Goal: Transaction & Acquisition: Purchase product/service

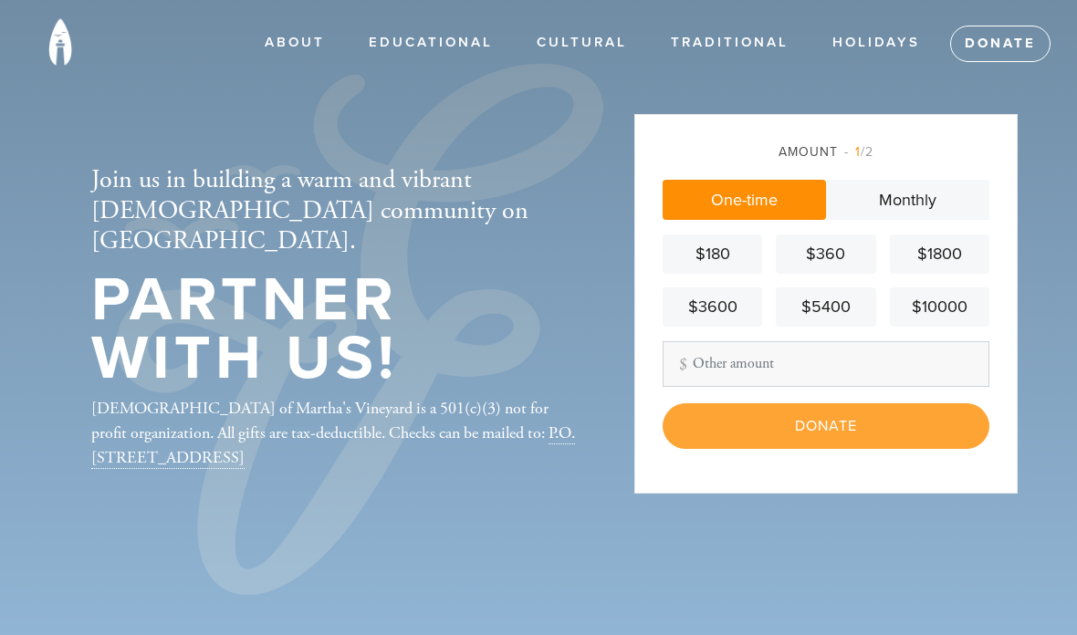
scroll to position [302, 0]
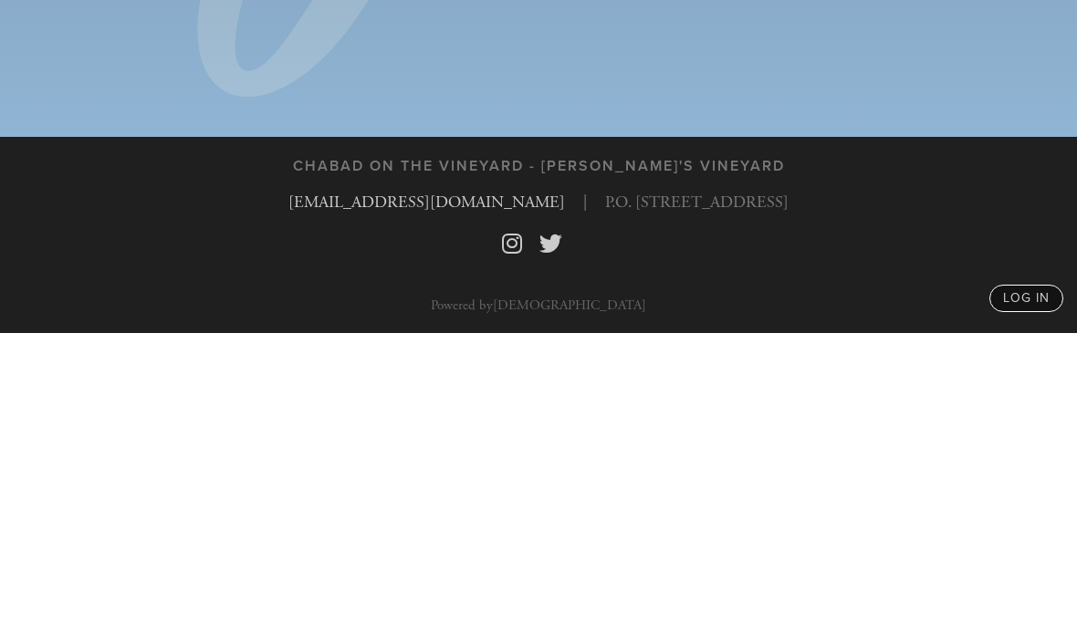
type input "118.00"
click at [854, 207] on input "Donate" at bounding box center [826, 230] width 327 height 46
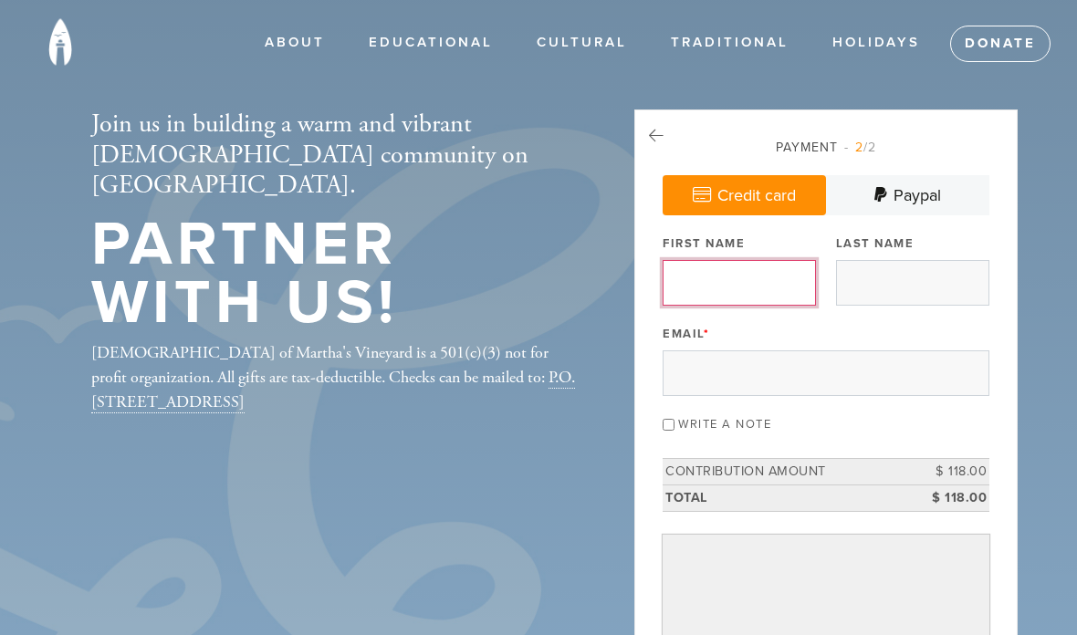
click at [733, 285] on input "First Name" at bounding box center [739, 283] width 153 height 46
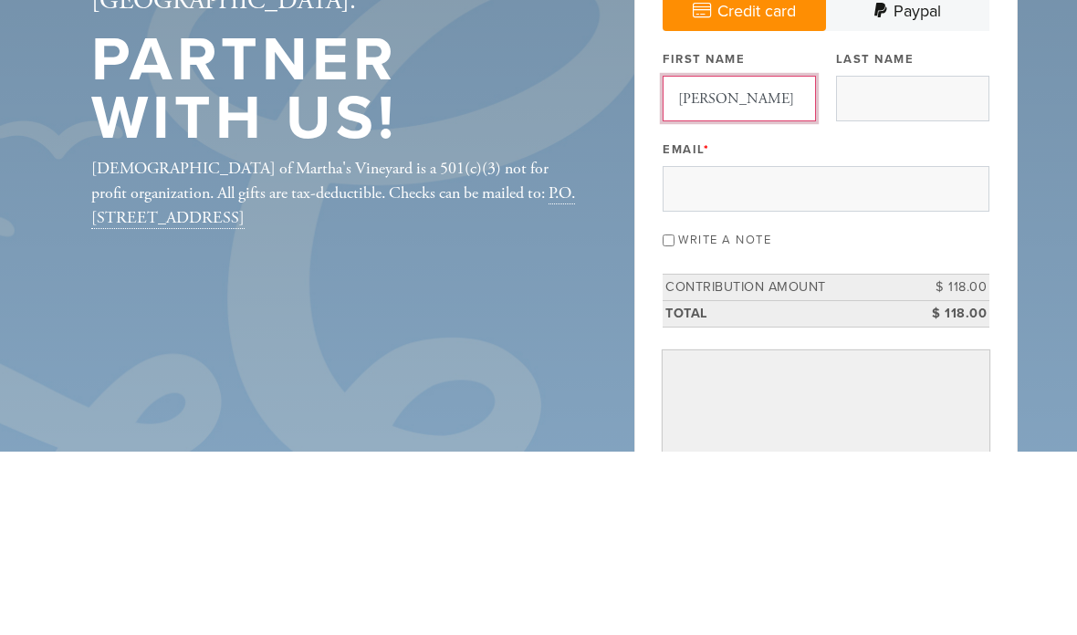
type input "Carol"
click at [884, 260] on input "Last Name" at bounding box center [912, 283] width 153 height 46
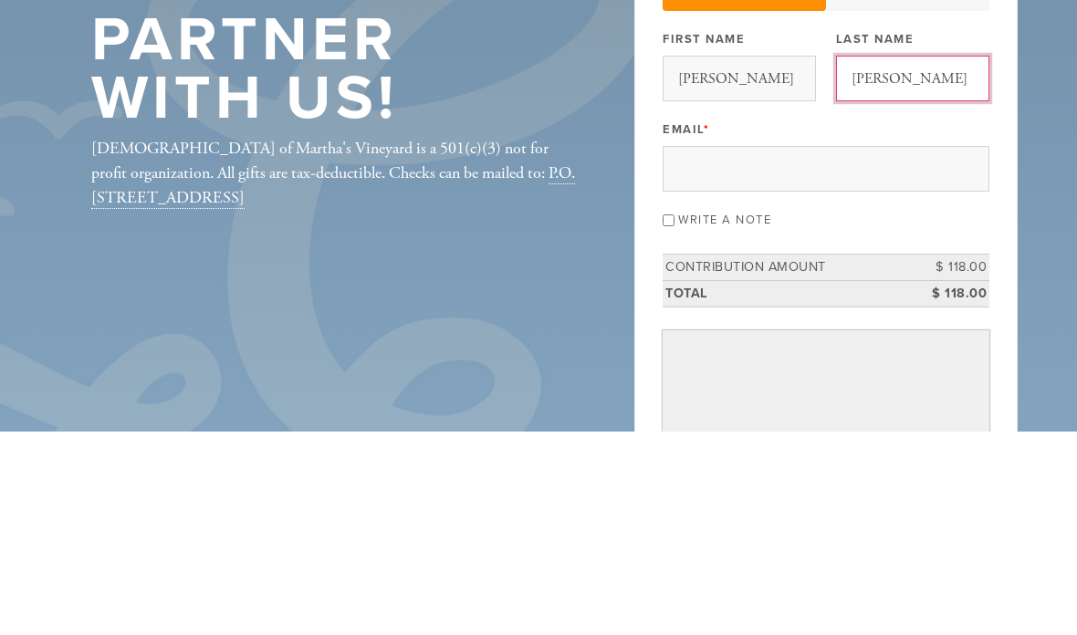
type input "Adelson"
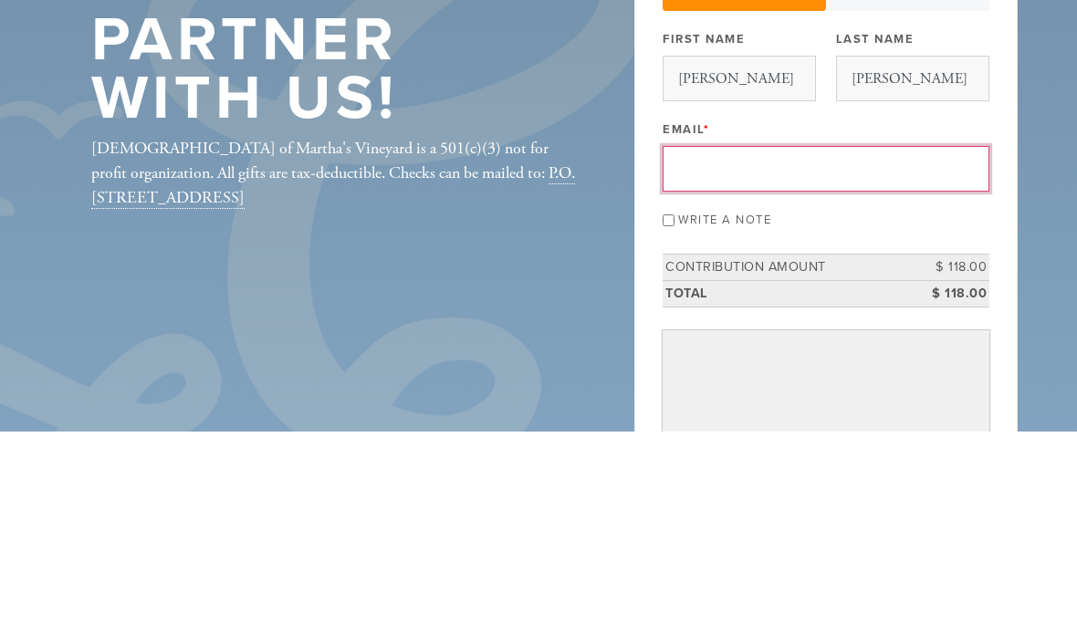
click at [744, 350] on input "Email *" at bounding box center [826, 373] width 327 height 46
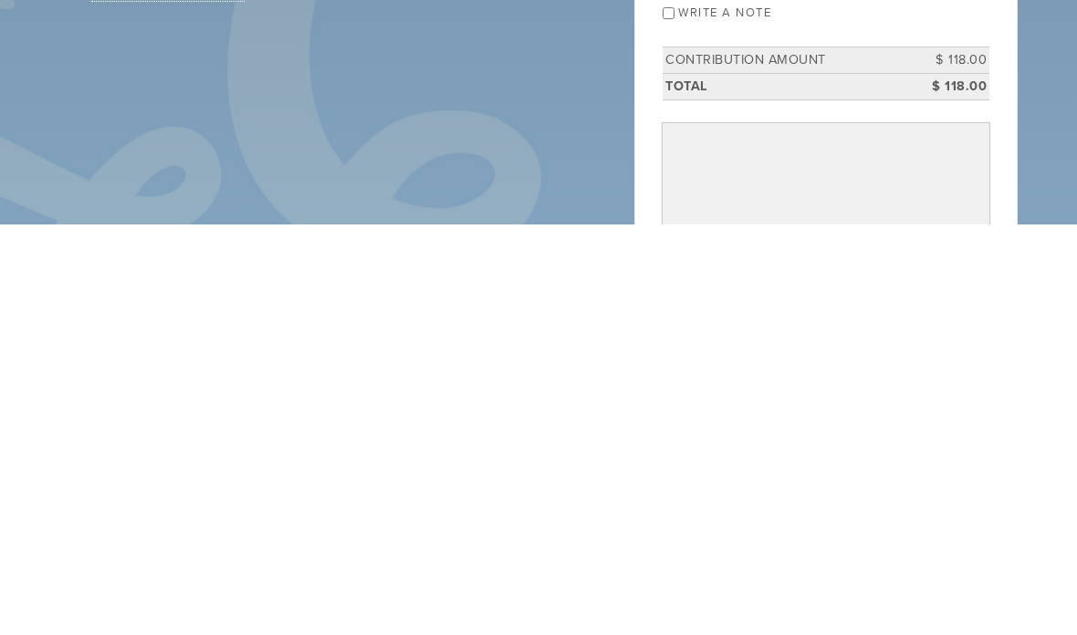
type input "CA.piano88@gmail.com"
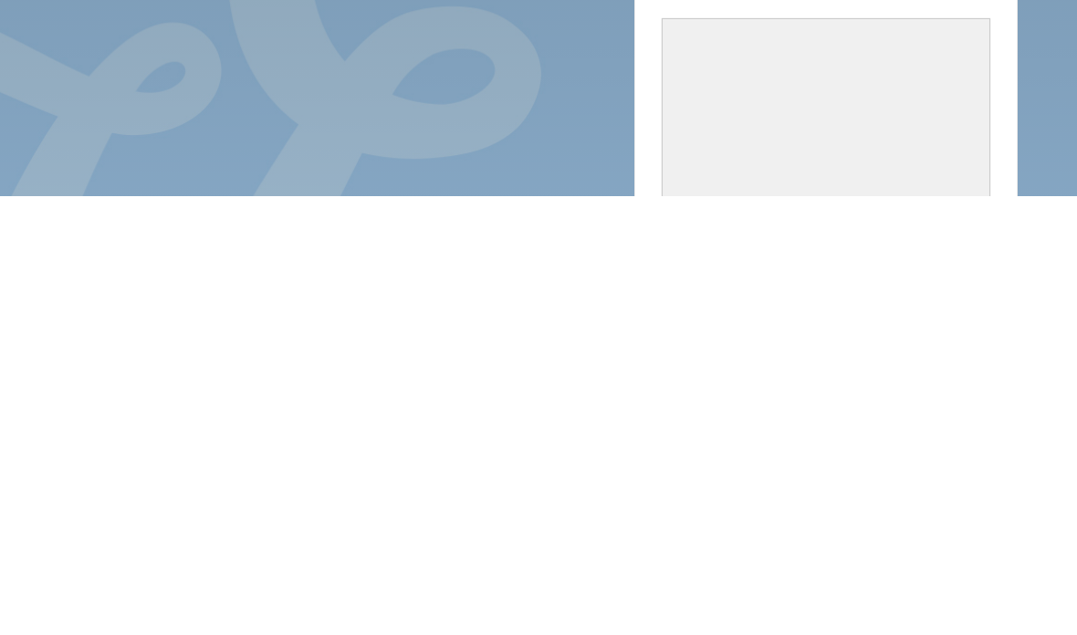
scroll to position [366, 0]
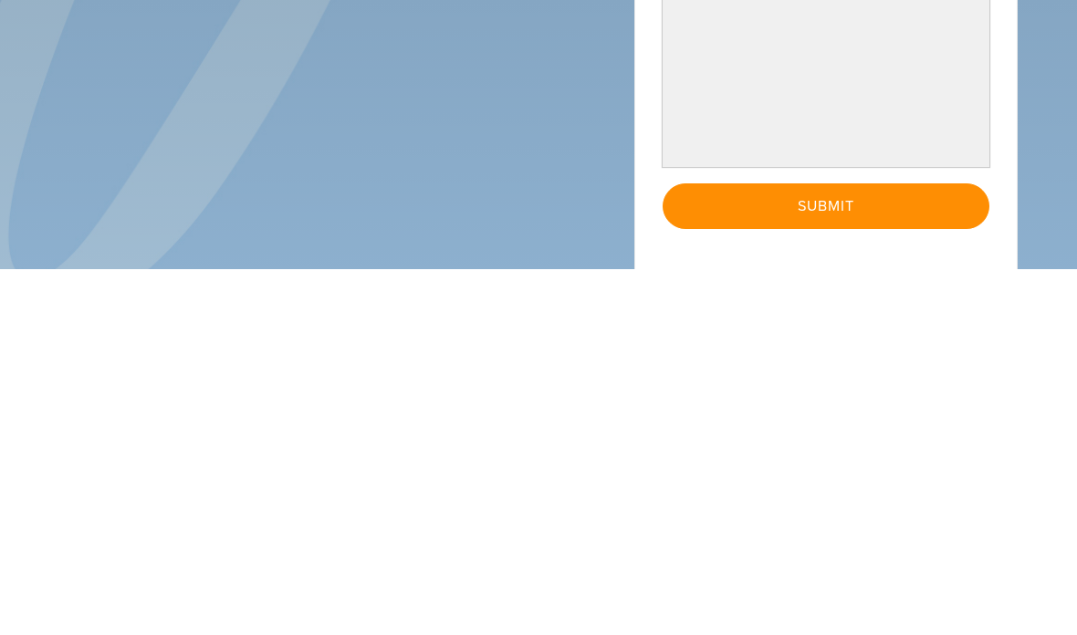
click at [852, 549] on input "Submit" at bounding box center [826, 572] width 327 height 46
